Goal: Book appointment/travel/reservation

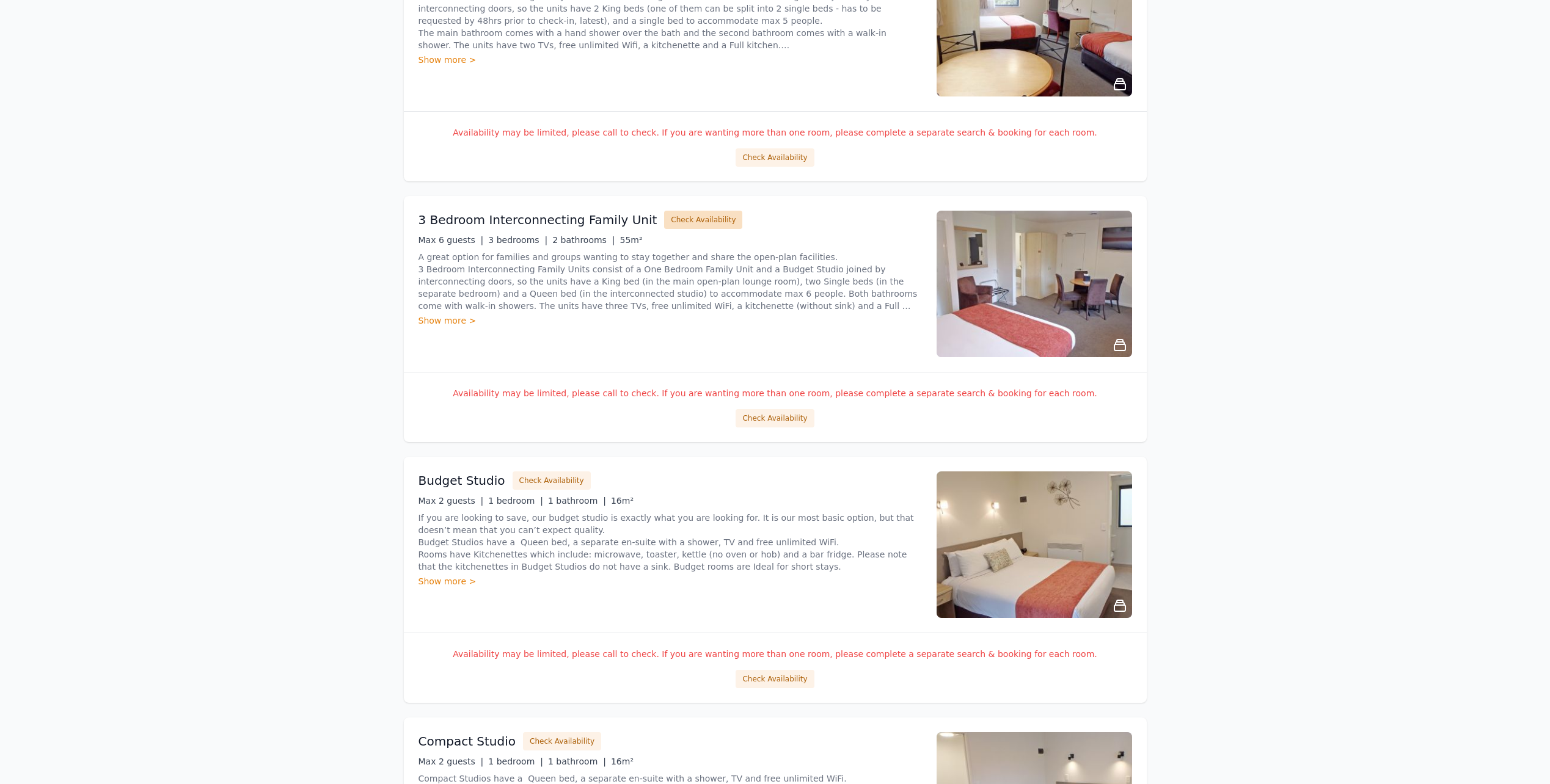
scroll to position [61, 0]
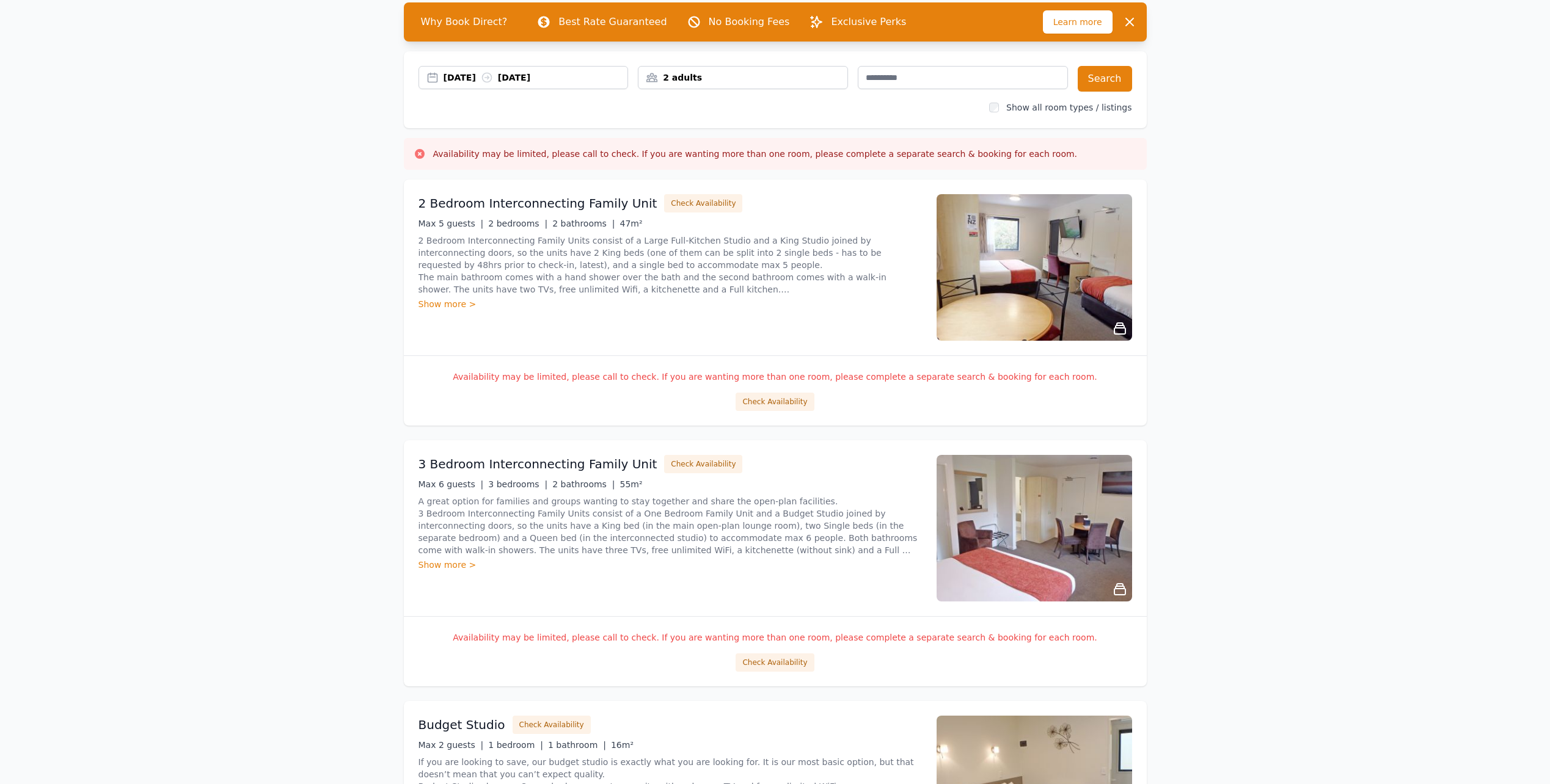
click at [716, 77] on div "2 adults" at bounding box center [743, 77] width 209 height 12
click at [728, 125] on icon at bounding box center [730, 123] width 10 height 10
click at [1102, 80] on button "Search" at bounding box center [1105, 79] width 54 height 26
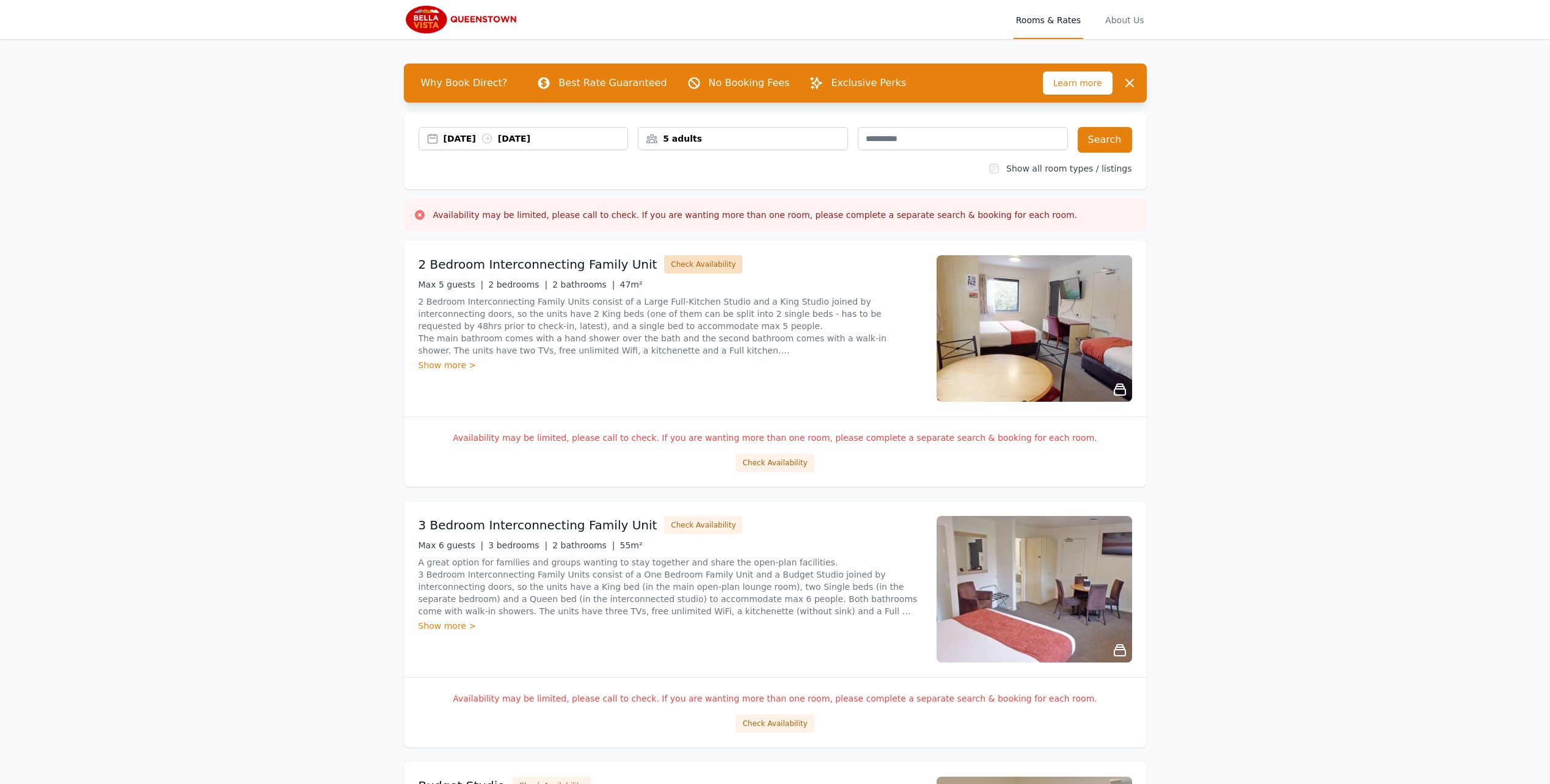
click at [676, 264] on button "Check Availability" at bounding box center [704, 264] width 78 height 18
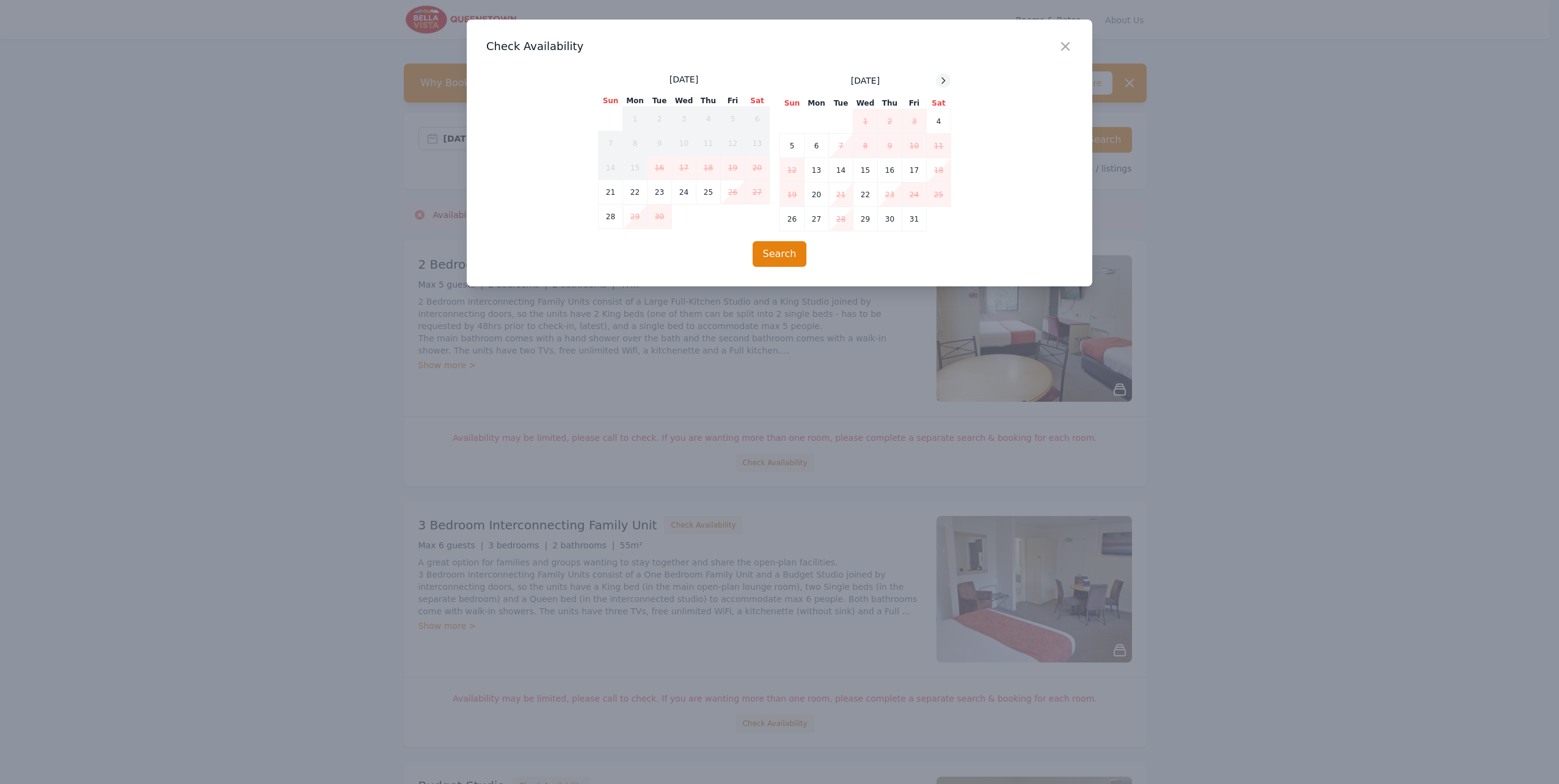
click at [942, 79] on icon at bounding box center [943, 81] width 10 height 10
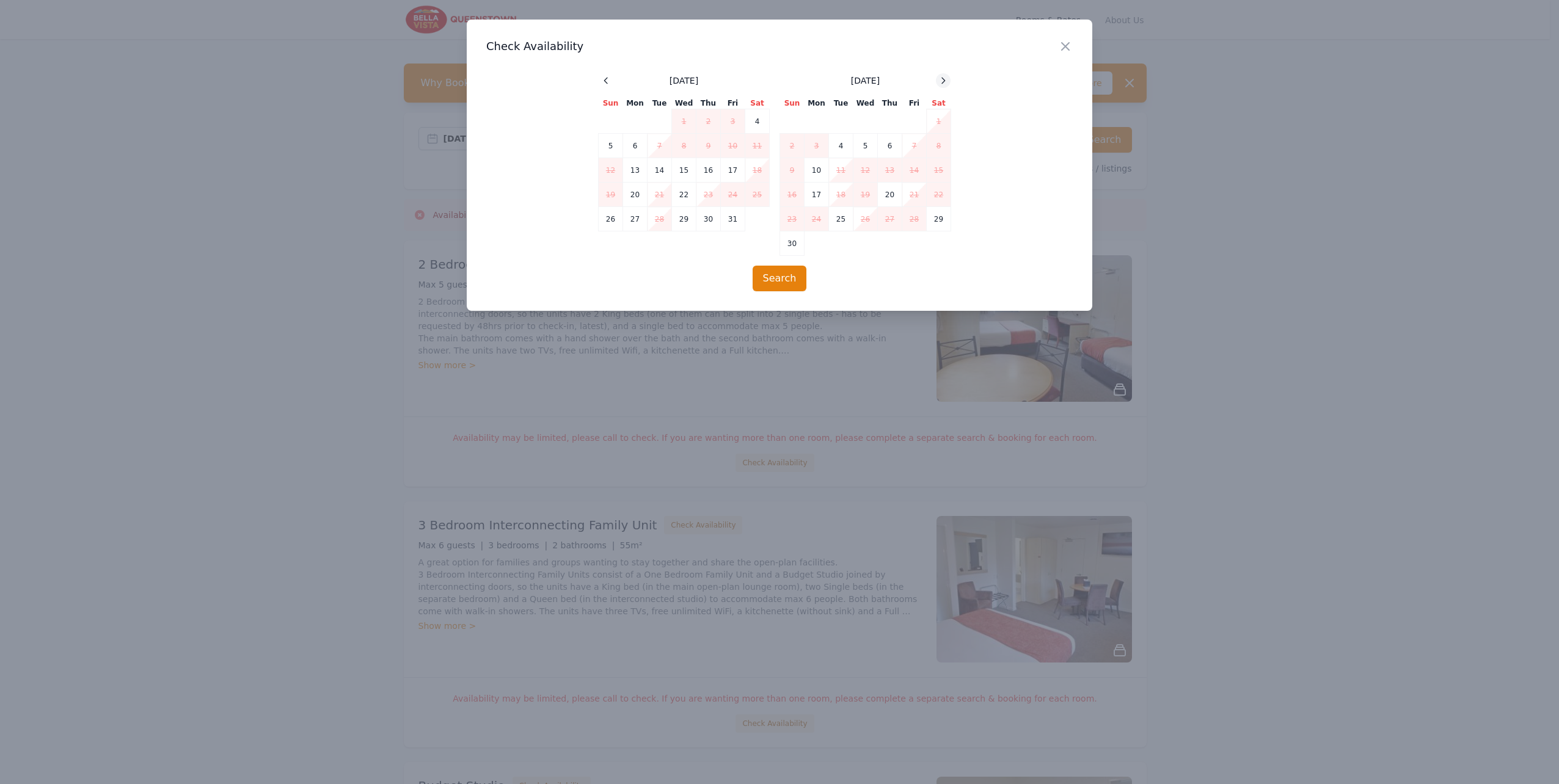
click at [942, 79] on icon at bounding box center [943, 81] width 10 height 10
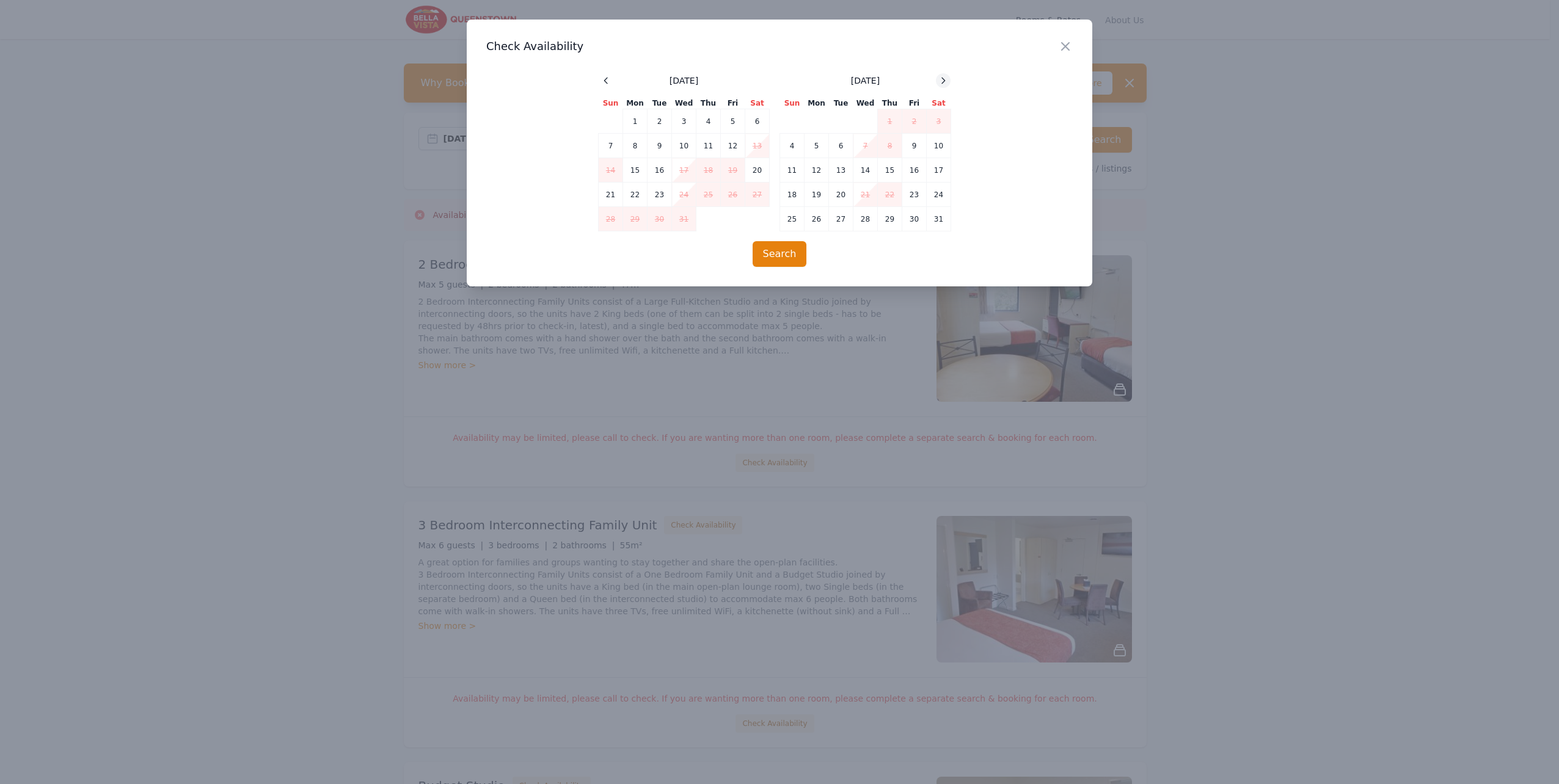
click at [942, 79] on icon at bounding box center [943, 81] width 10 height 10
drag, startPoint x: 1068, startPoint y: 46, endPoint x: 971, endPoint y: 46, distance: 97.0
click at [1068, 46] on icon "button" at bounding box center [1065, 46] width 14 height 14
